Goal: Task Accomplishment & Management: Manage account settings

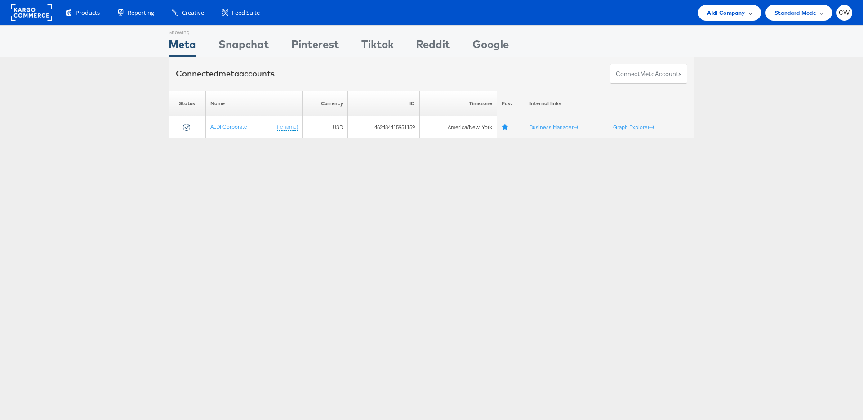
click at [739, 10] on span "Aldi Company" at bounding box center [726, 12] width 38 height 9
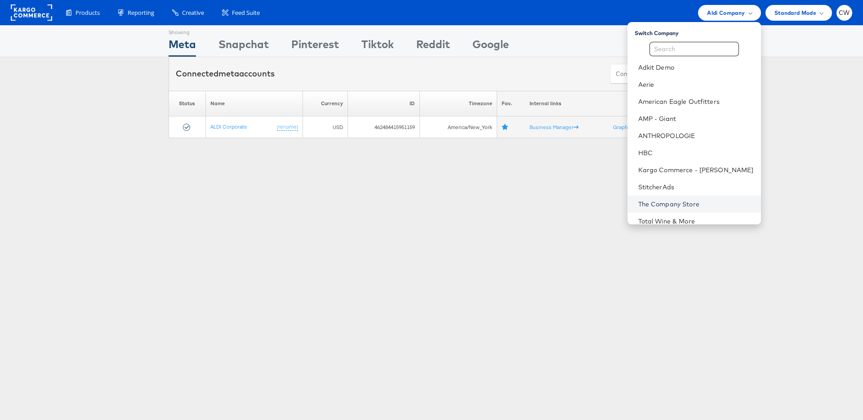
scroll to position [41, 0]
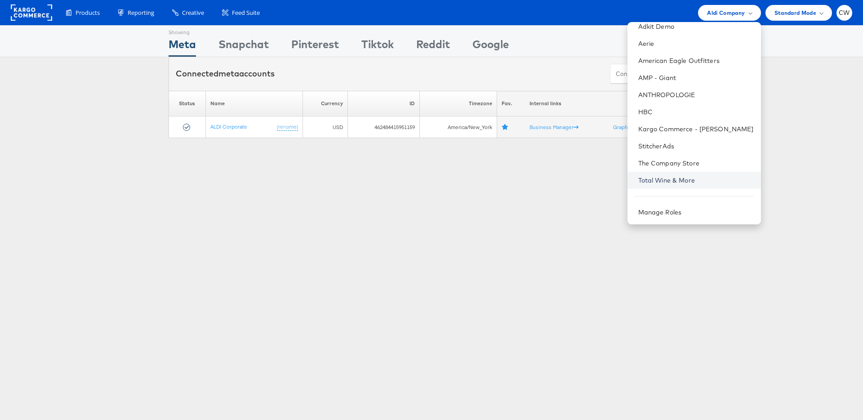
click at [693, 180] on link "Total Wine & More" at bounding box center [696, 180] width 116 height 9
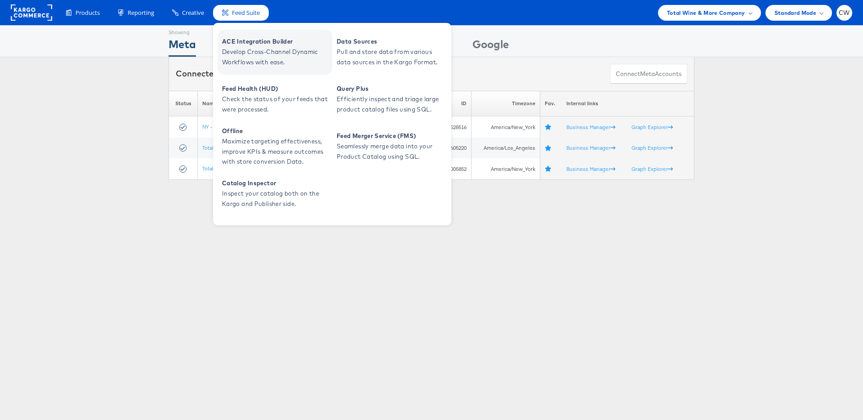
click at [271, 48] on span "Develop Cross-Channel Dynamic Workflows with ease." at bounding box center [276, 57] width 108 height 21
